Goal: Information Seeking & Learning: Find specific fact

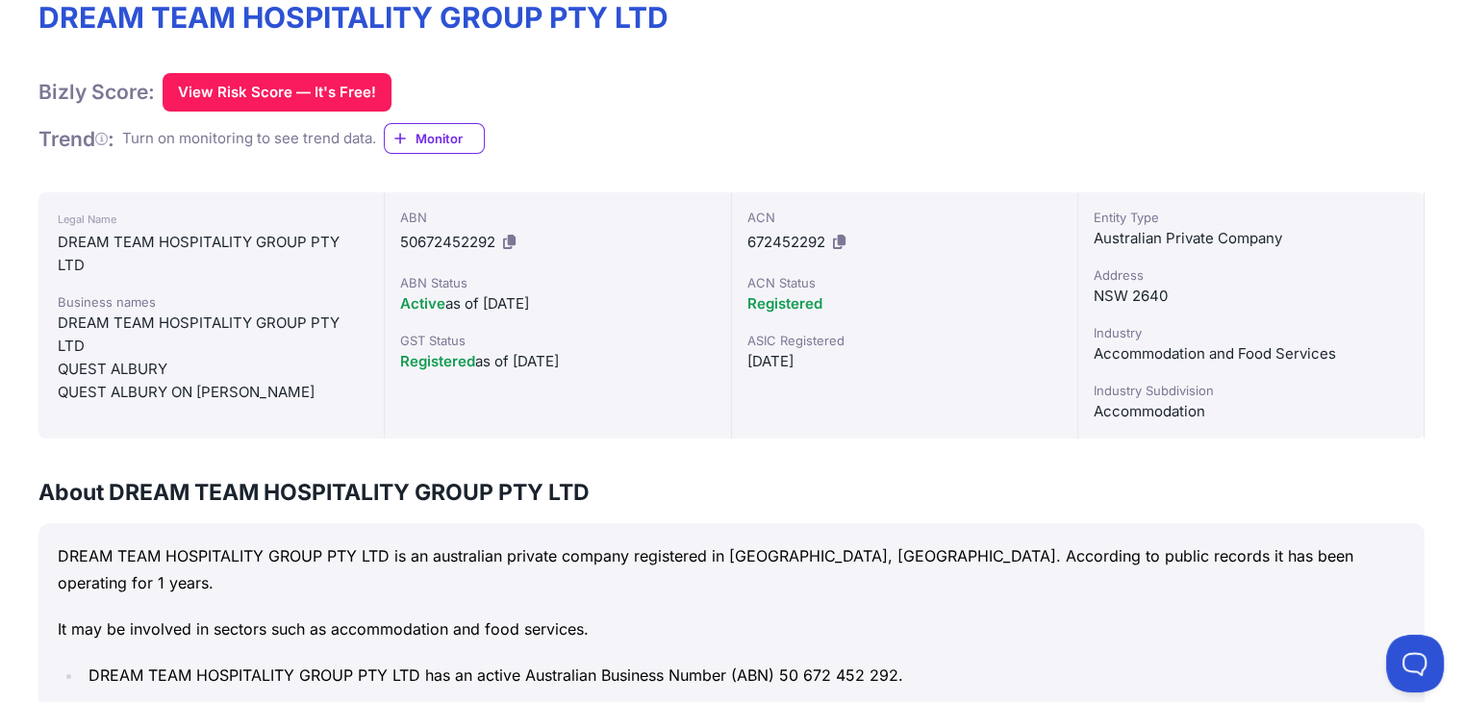
scroll to position [307, 0]
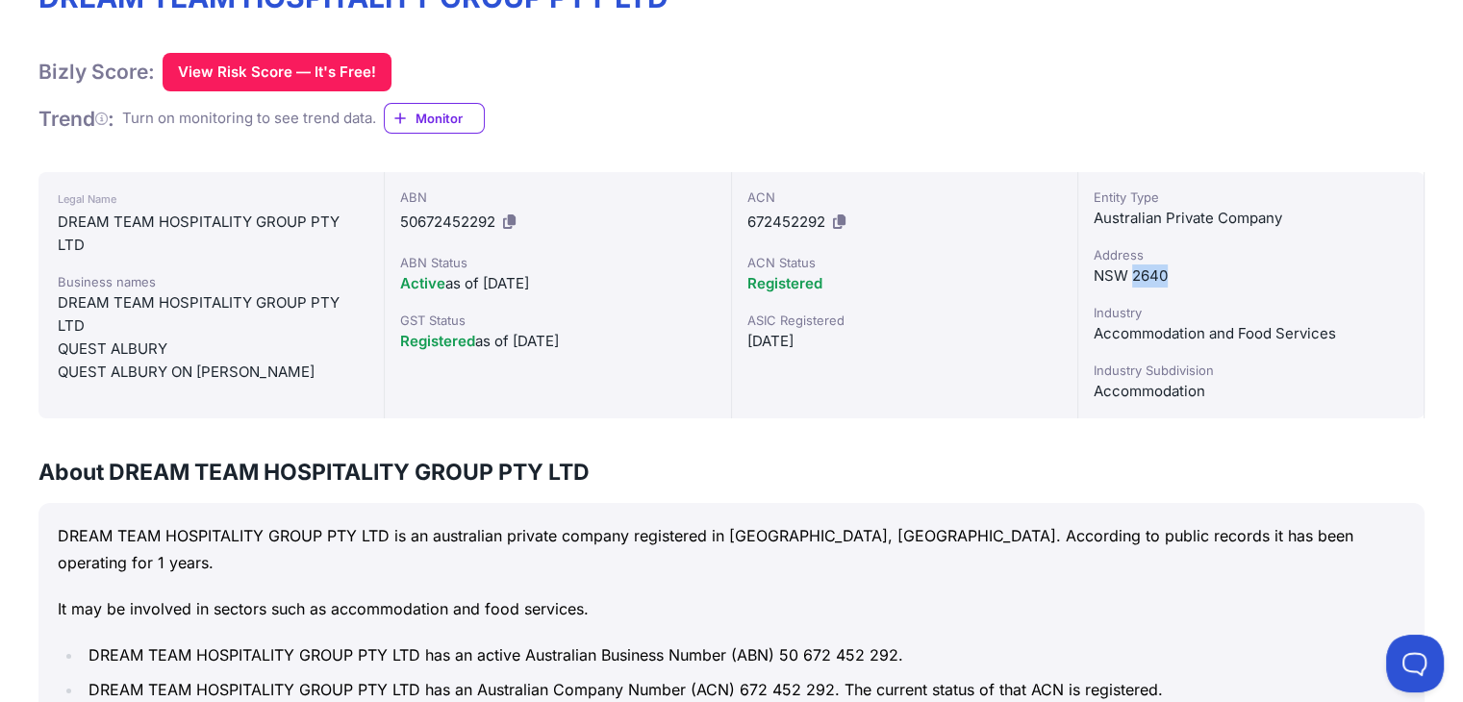
drag, startPoint x: 1193, startPoint y: 267, endPoint x: 1132, endPoint y: 274, distance: 61.9
click at [1132, 274] on div "NSW 2640" at bounding box center [1251, 276] width 315 height 23
copy div "2640"
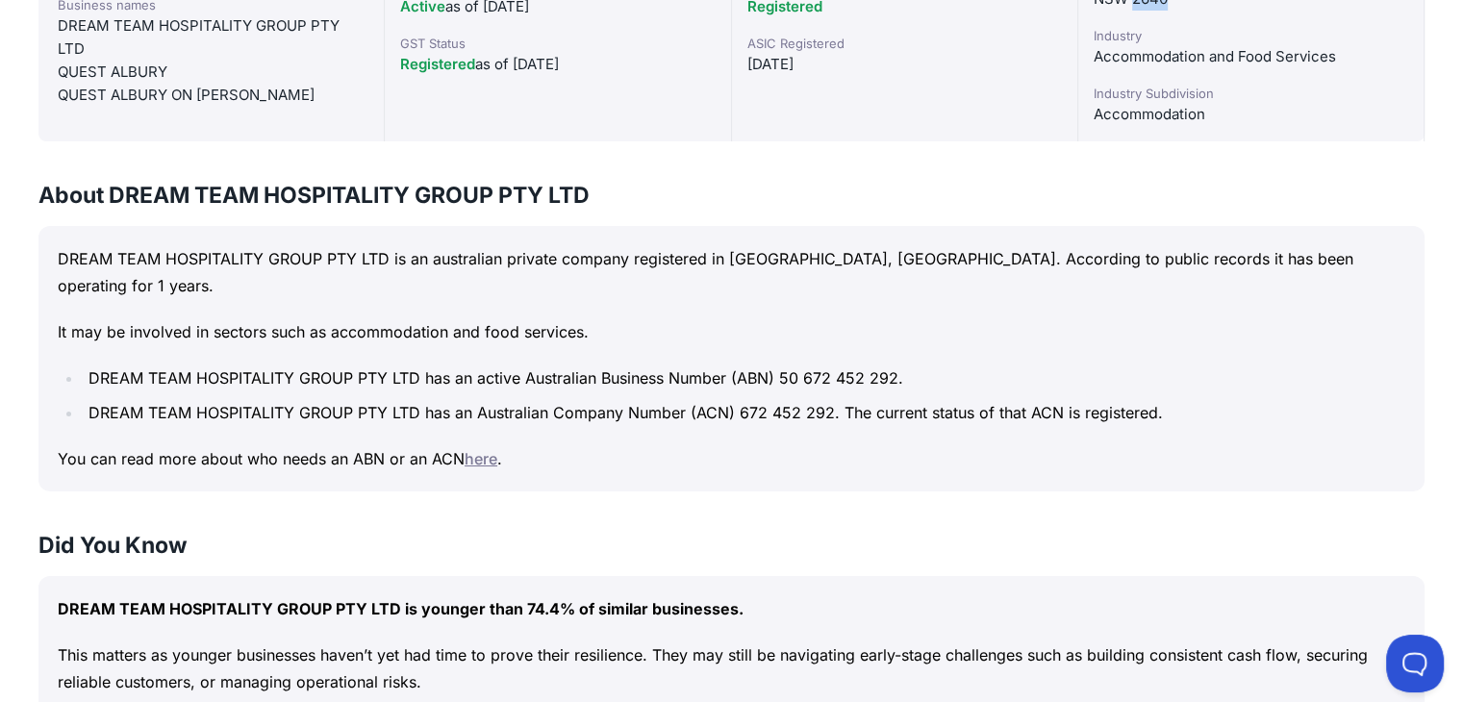
scroll to position [585, 0]
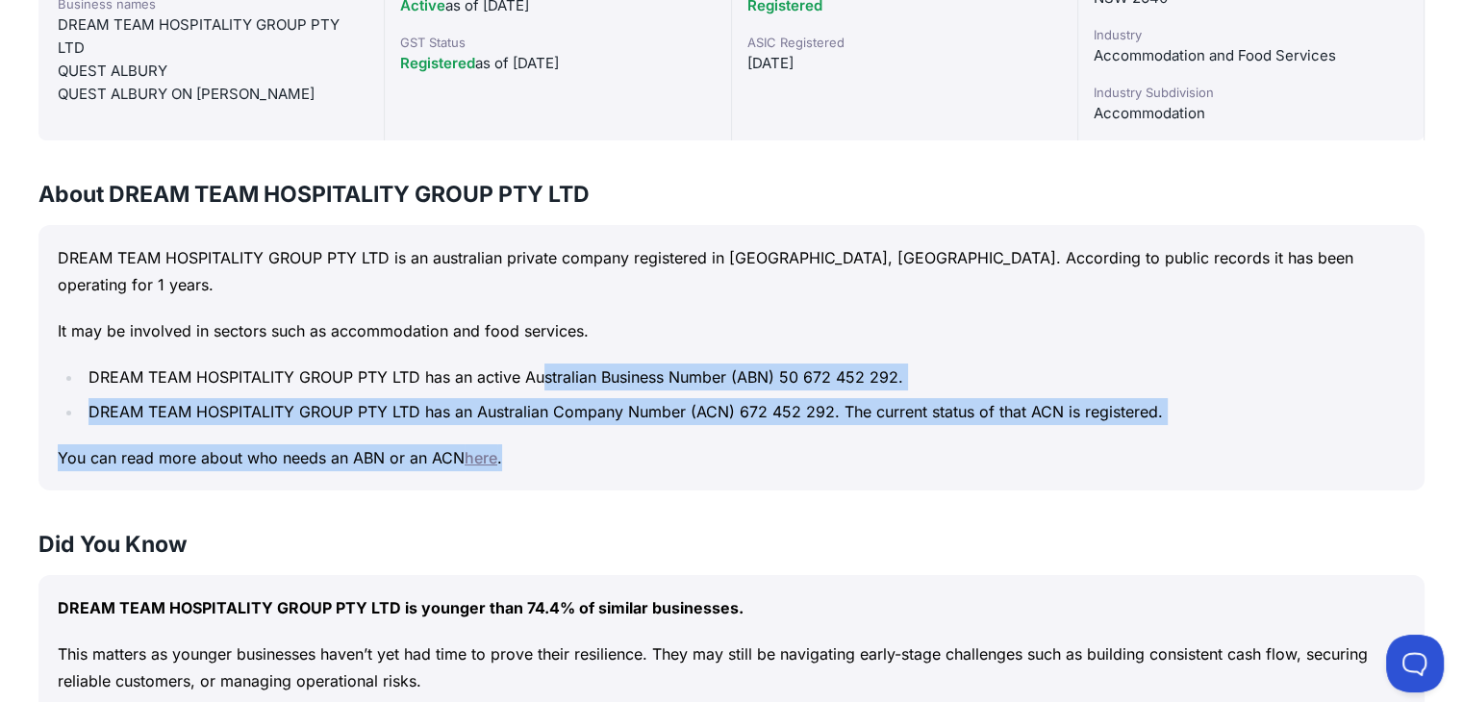
drag, startPoint x: 545, startPoint y: 351, endPoint x: 797, endPoint y: 431, distance: 264.4
click at [797, 431] on div "DREAM TEAM HOSPITALITY GROUP PTY LTD is an australian private company registere…" at bounding box center [731, 358] width 1387 height 266
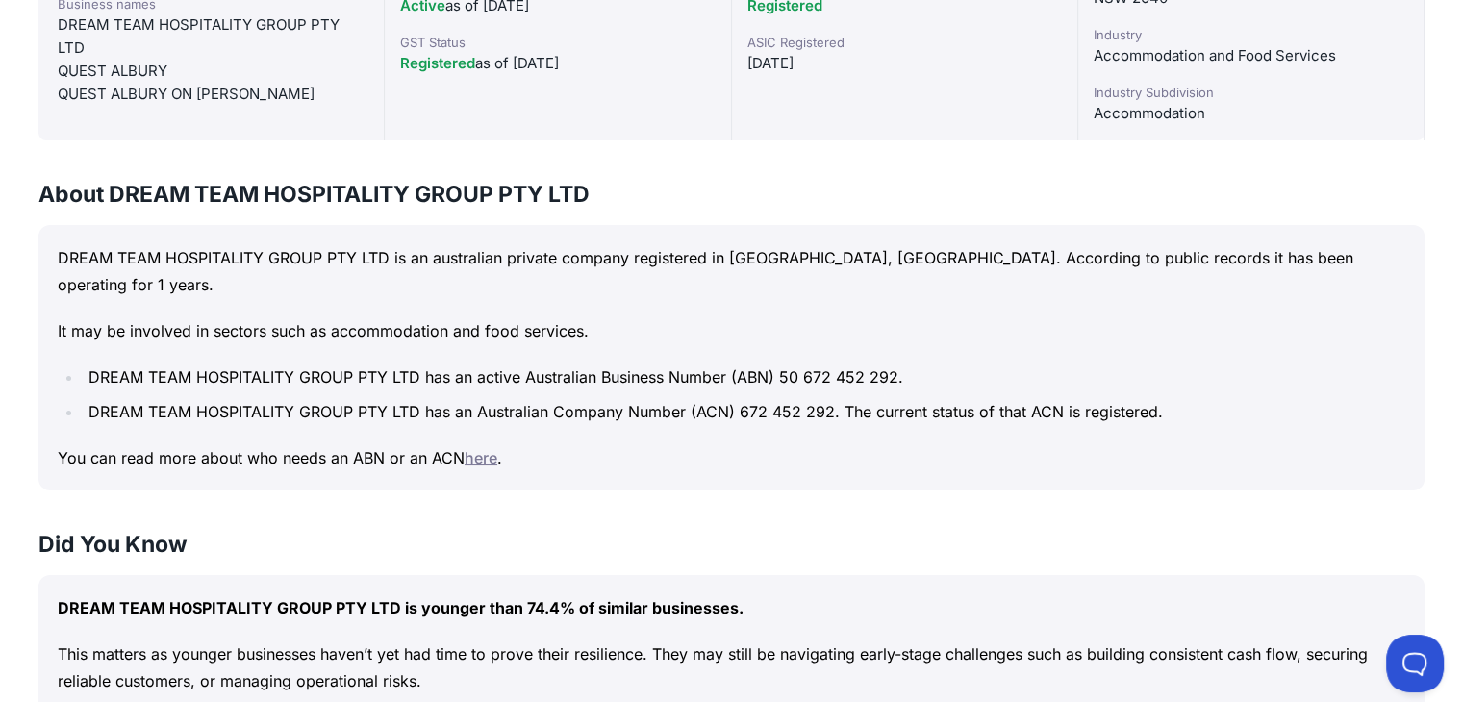
click at [961, 529] on h3 "Did You Know" at bounding box center [731, 544] width 1387 height 31
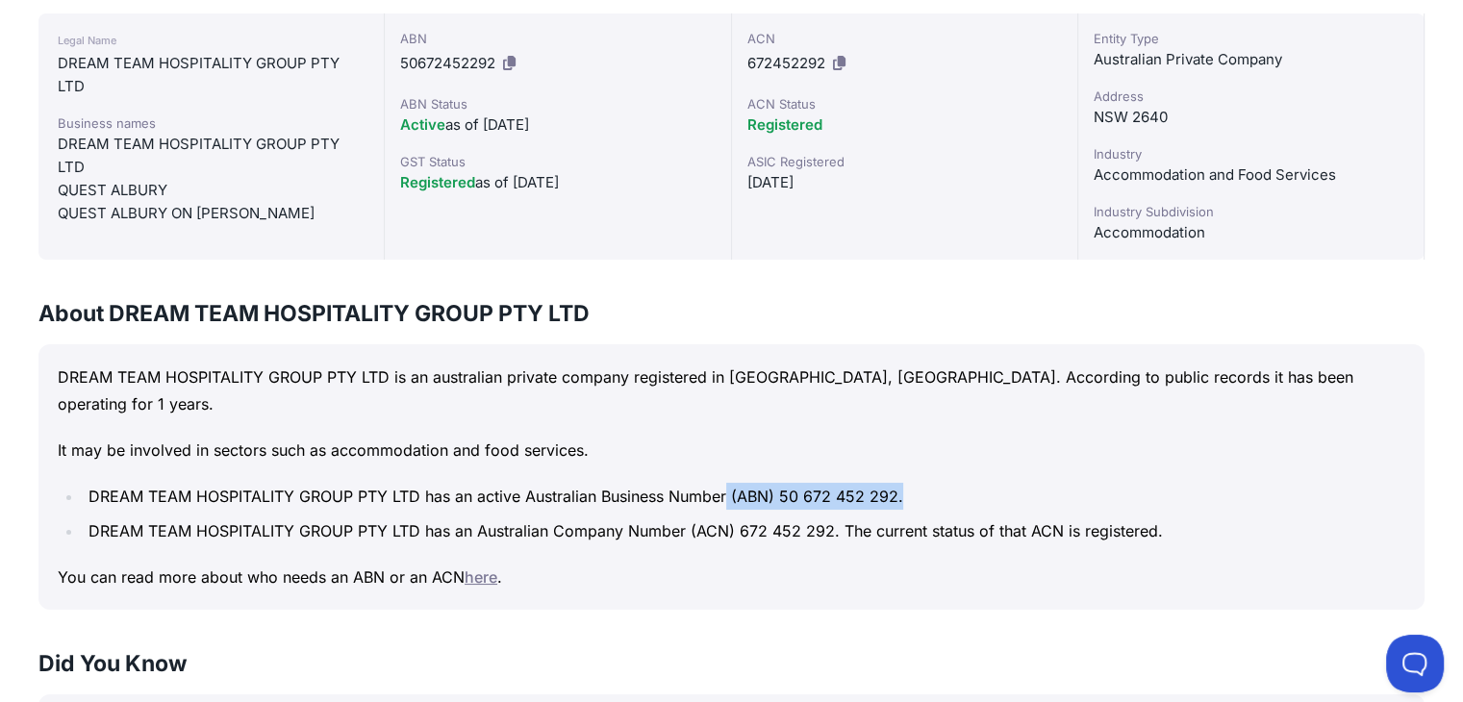
drag, startPoint x: 927, startPoint y: 466, endPoint x: 733, endPoint y: 459, distance: 193.5
click at [733, 483] on li "DREAM TEAM HOSPITALITY GROUP PTY LTD has an active Australian Business Number (…" at bounding box center [744, 496] width 1323 height 27
copy li "(ABN) 50 672 452 292."
drag, startPoint x: 692, startPoint y: 502, endPoint x: 834, endPoint y: 510, distance: 142.6
click at [834, 518] on li "DREAM TEAM HOSPITALITY GROUP PTY LTD has an Australian Company Number (ACN) 672…" at bounding box center [744, 531] width 1323 height 27
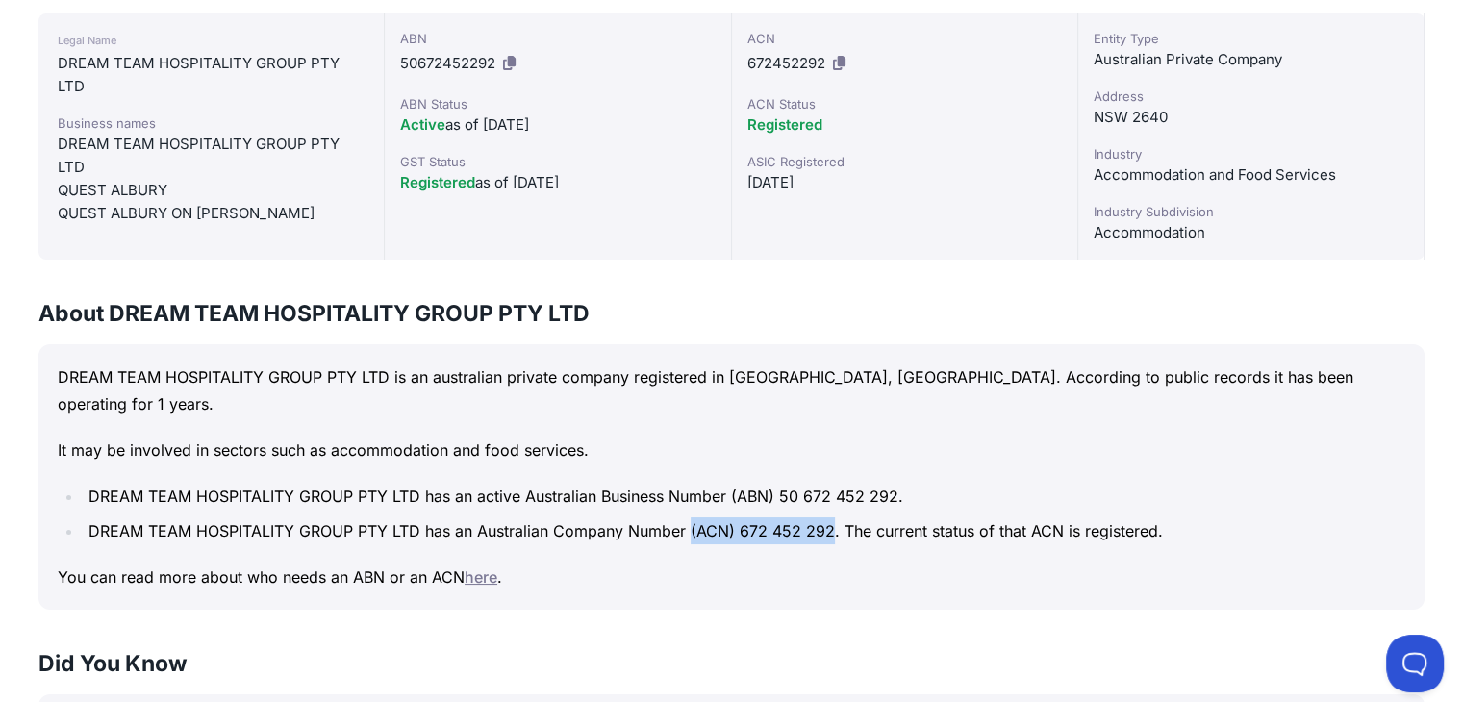
copy li "(ACN) 672 452 292"
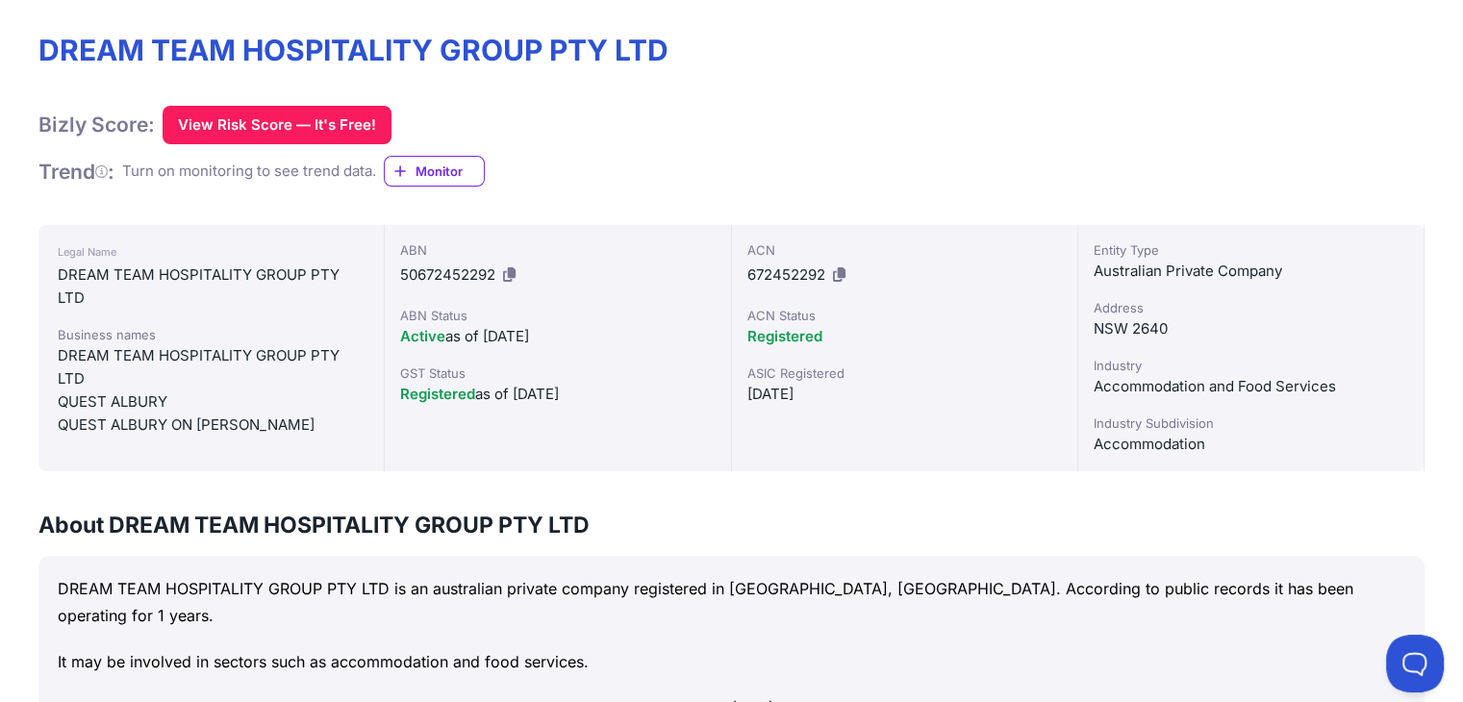
scroll to position [254, 0]
drag, startPoint x: 102, startPoint y: 305, endPoint x: 39, endPoint y: 260, distance: 77.2
click at [39, 260] on div "Legal Name DREAM TEAM HOSPITALITY GROUP PTY LTD Business names DREAM TEAM HOSPI…" at bounding box center [211, 348] width 346 height 246
click at [329, 275] on div "DREAM TEAM HOSPITALITY GROUP PTY LTD" at bounding box center [211, 287] width 307 height 46
drag, startPoint x: 733, startPoint y: 56, endPoint x: 32, endPoint y: 48, distance: 701.5
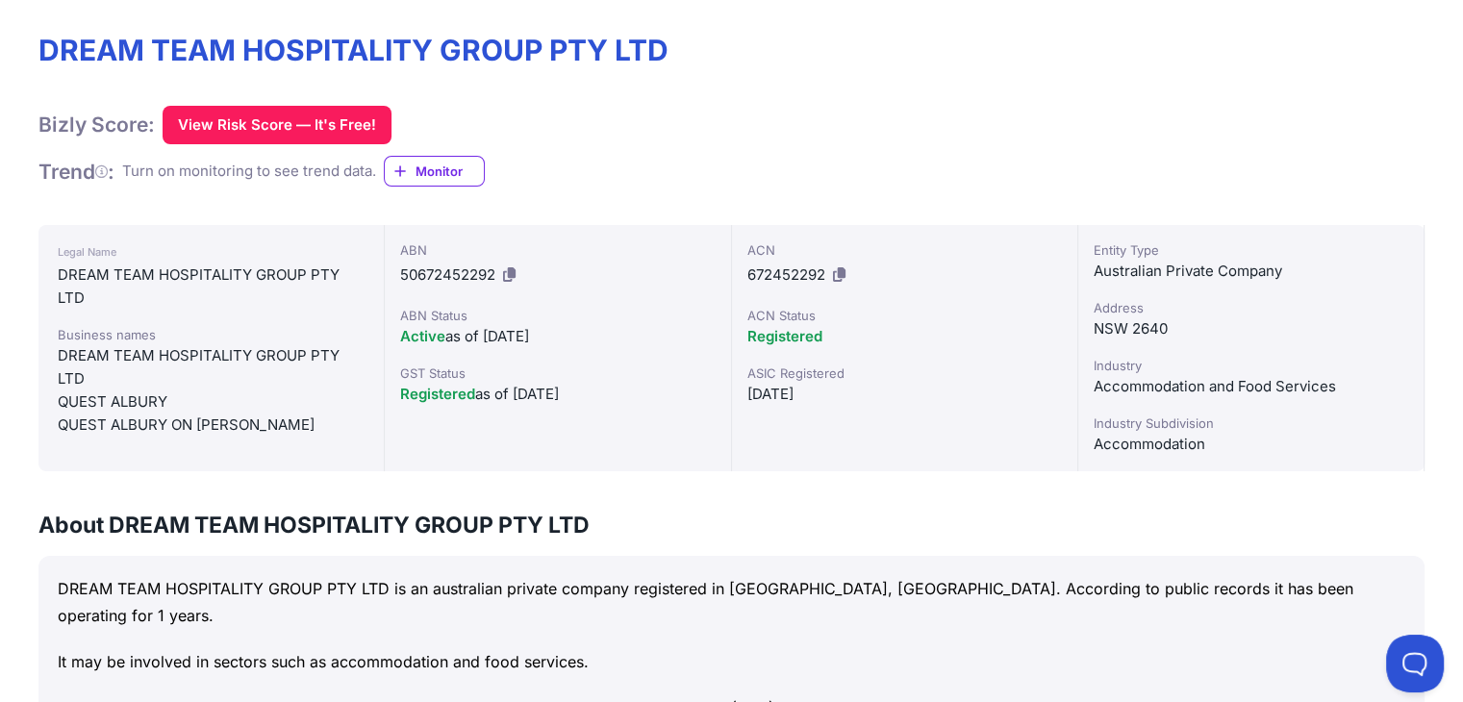
copy h1 "DREAM TEAM HOSPITALITY GROUP PTY LTD"
